Goal: Navigation & Orientation: Find specific page/section

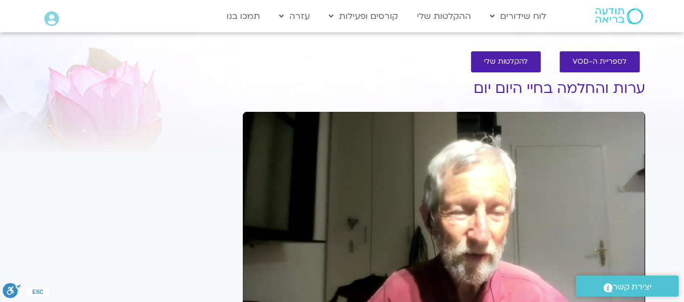
scroll to position [54, 0]
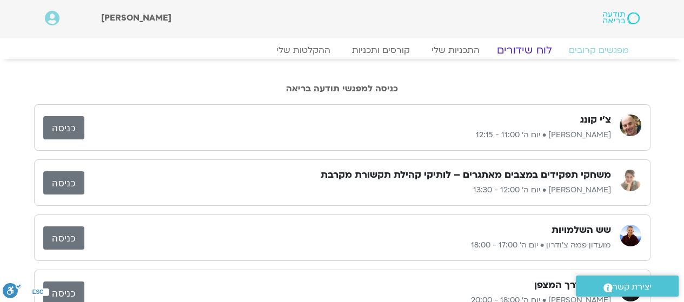
click at [518, 51] on link "לוח שידורים" at bounding box center [523, 50] width 81 height 13
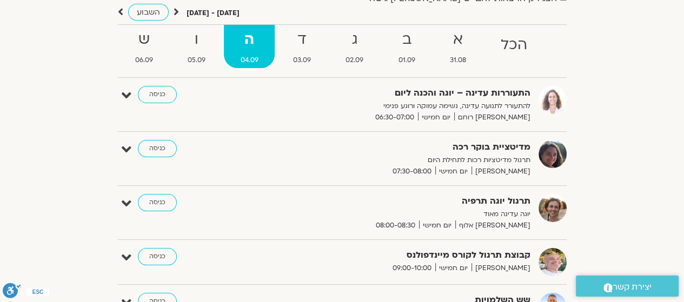
scroll to position [54, 0]
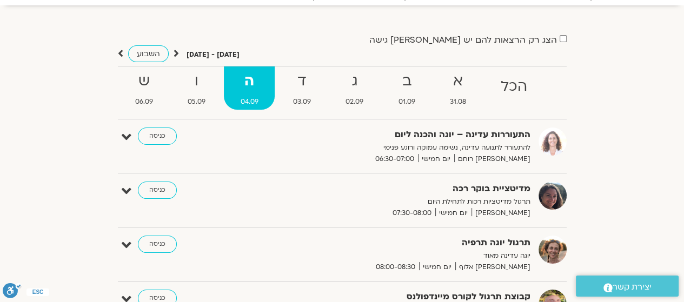
click at [357, 82] on strong "ג" at bounding box center [354, 81] width 50 height 24
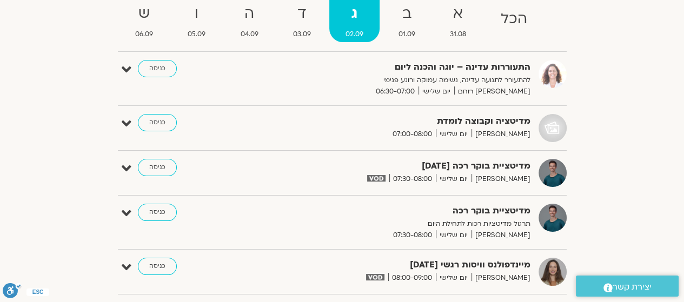
scroll to position [162, 0]
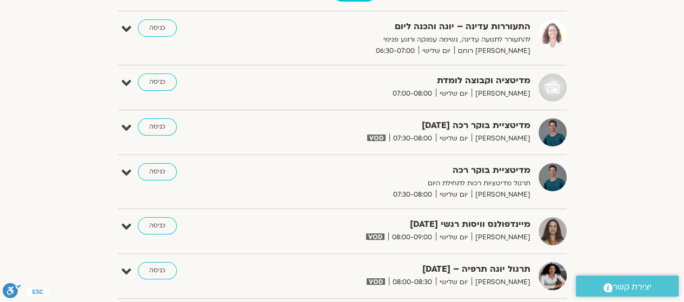
click at [151, 220] on link "כניסה" at bounding box center [157, 225] width 39 height 17
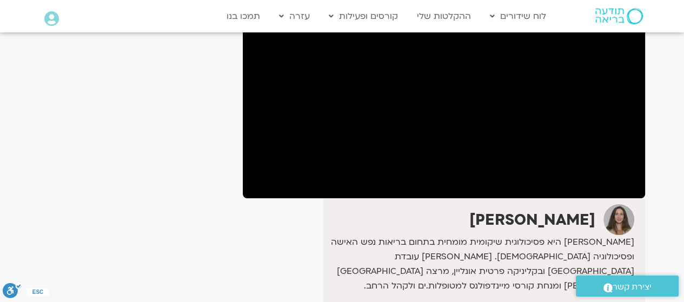
scroll to position [68, 0]
